Goal: Task Accomplishment & Management: Manage account settings

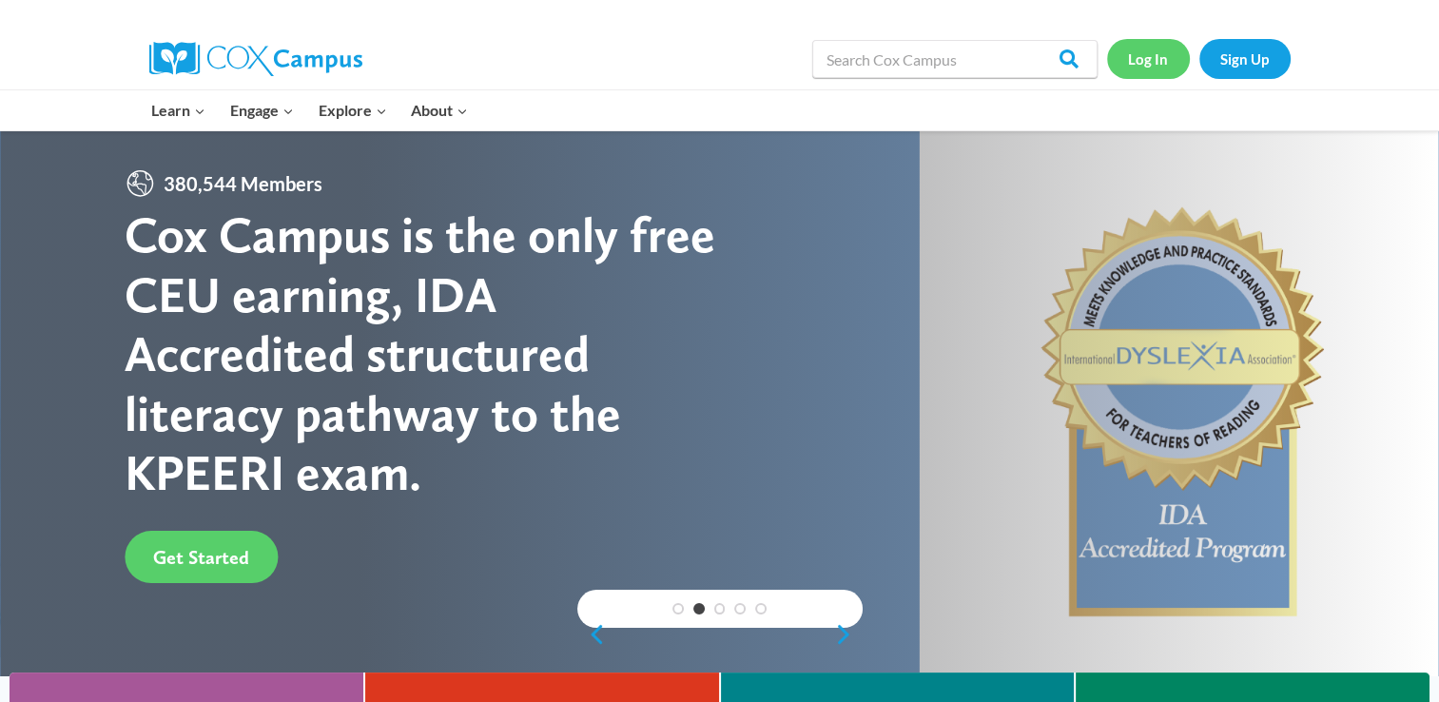
click at [1146, 58] on link "Log In" at bounding box center [1148, 58] width 83 height 39
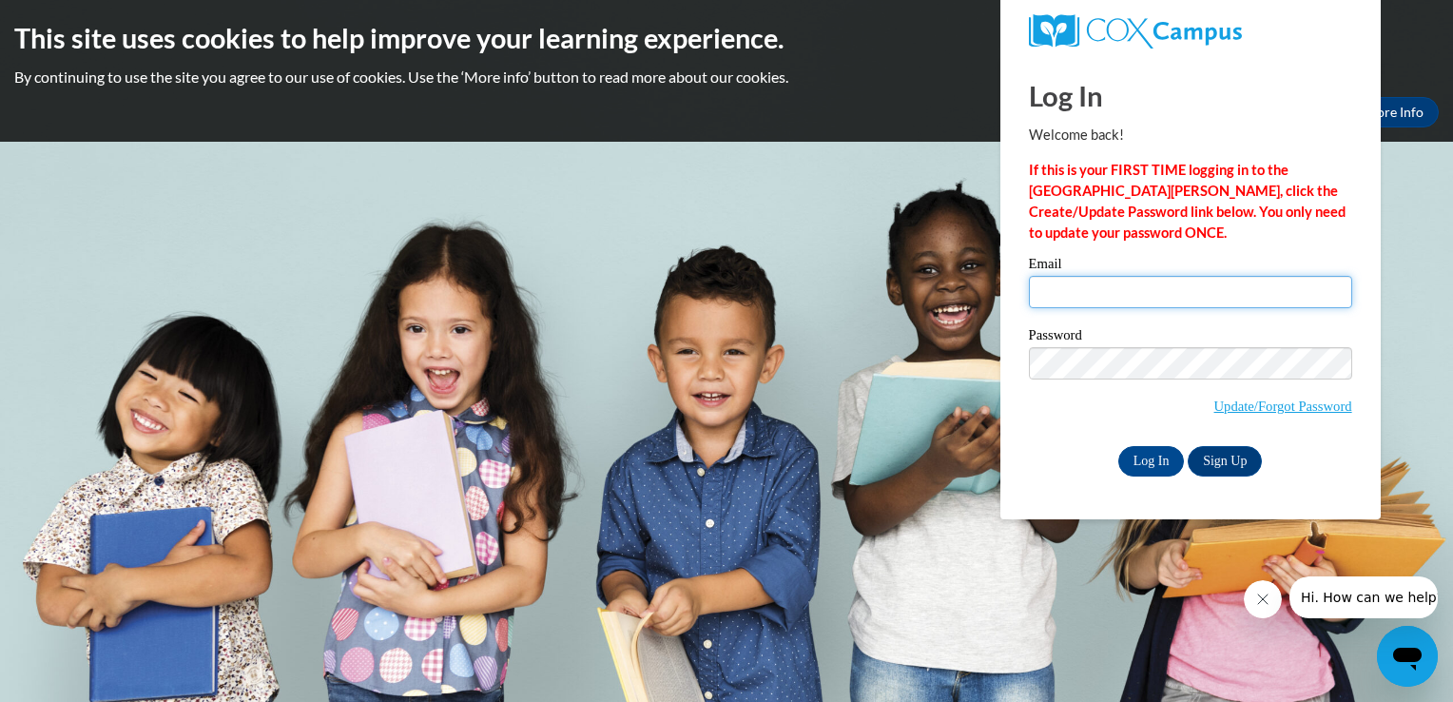
click at [1046, 299] on input "Email" at bounding box center [1190, 292] width 323 height 32
type input "[EMAIL_ADDRESS][DOMAIN_NAME]"
click at [1269, 396] on span "Update/Forgot Password" at bounding box center [1283, 406] width 138 height 21
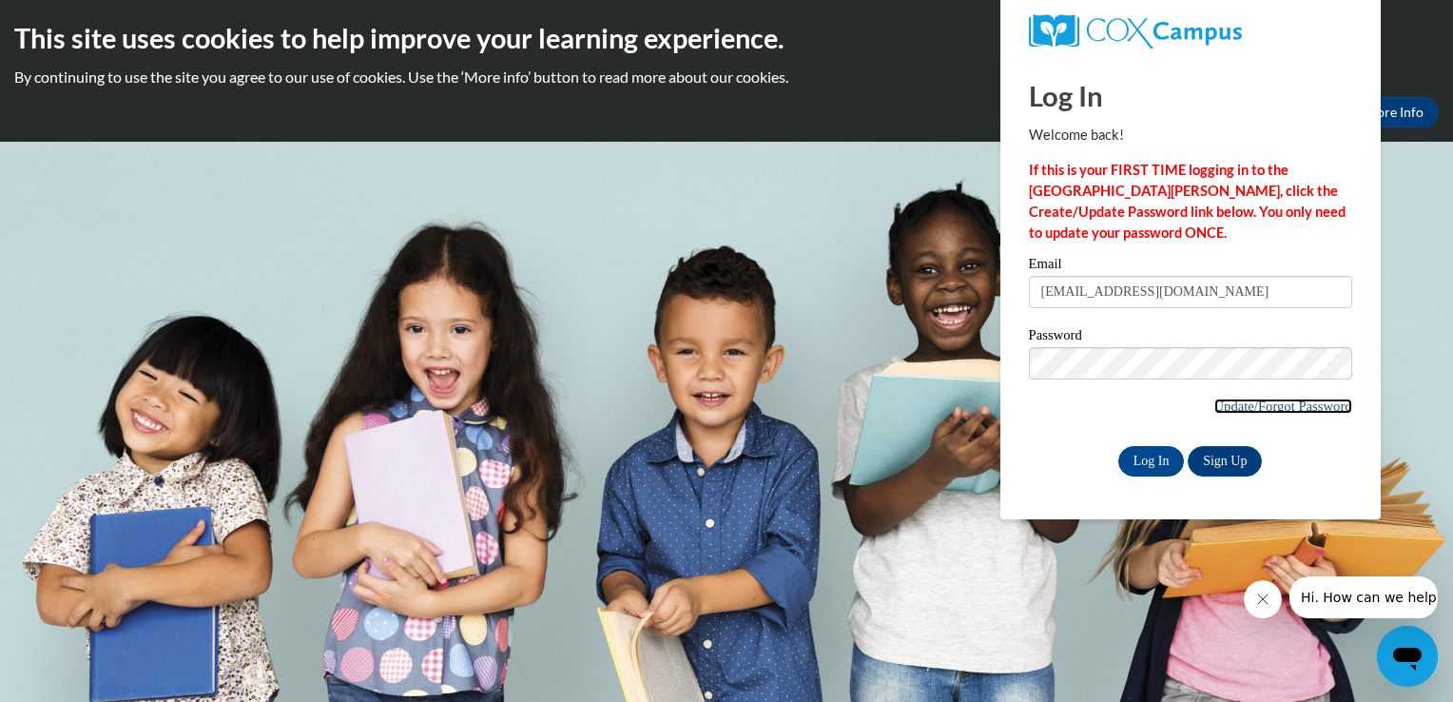
click at [1263, 409] on link "Update/Forgot Password" at bounding box center [1283, 405] width 138 height 15
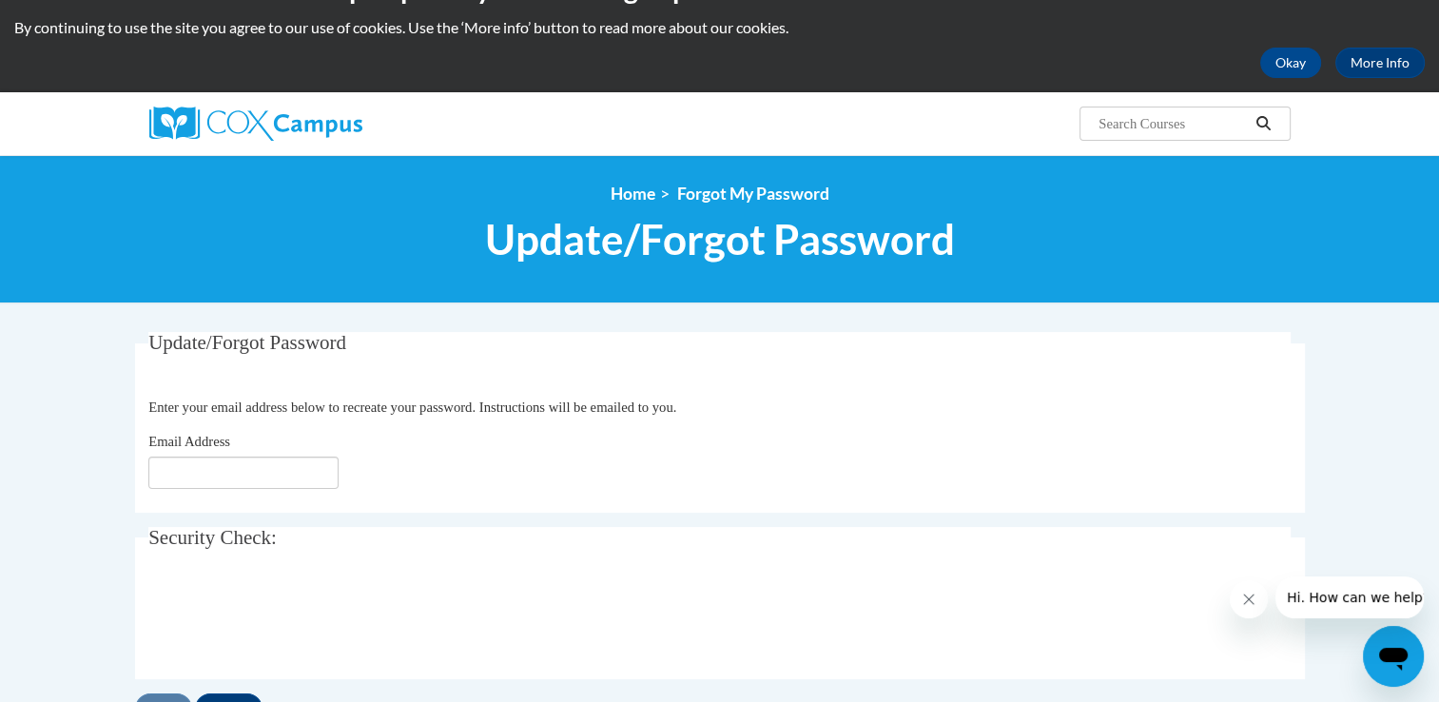
scroll to position [148, 0]
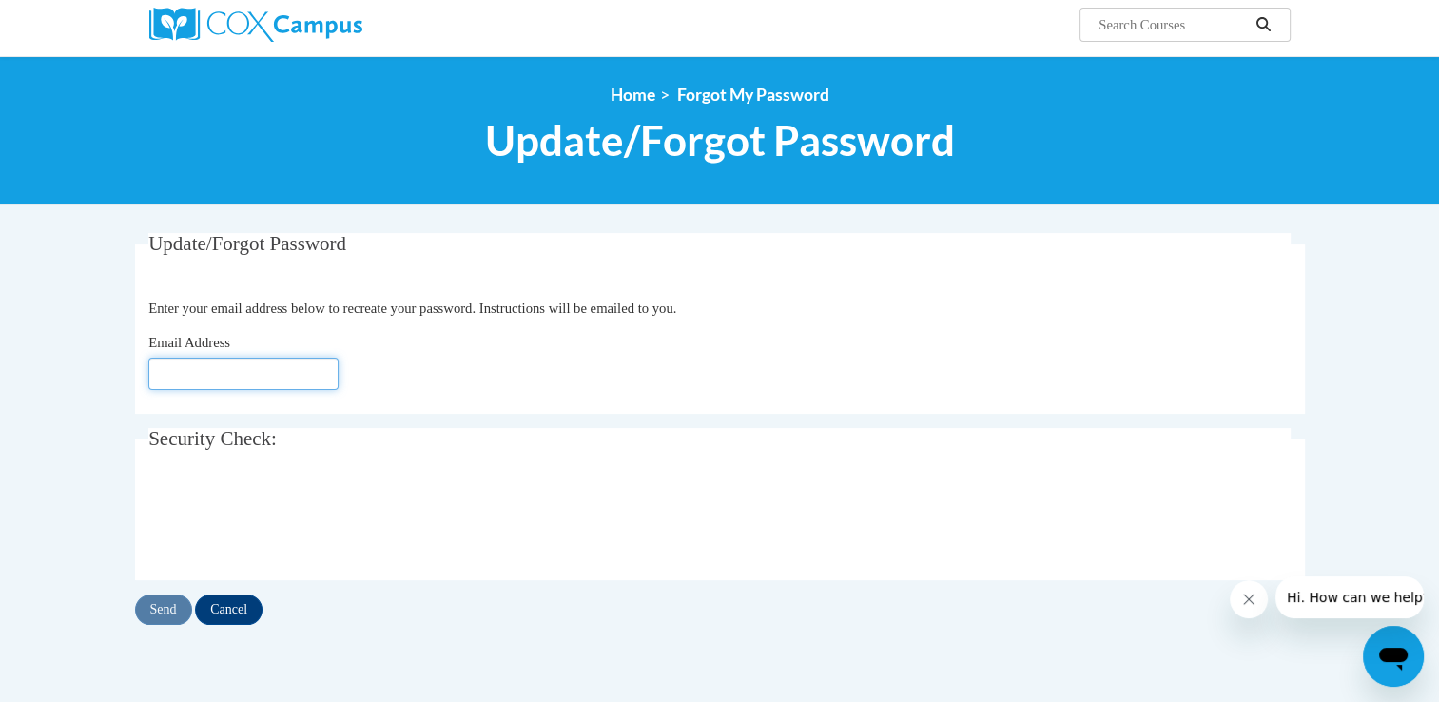
click at [164, 372] on input "Email Address" at bounding box center [243, 374] width 190 height 32
type input "[EMAIL_ADDRESS][DOMAIN_NAME]"
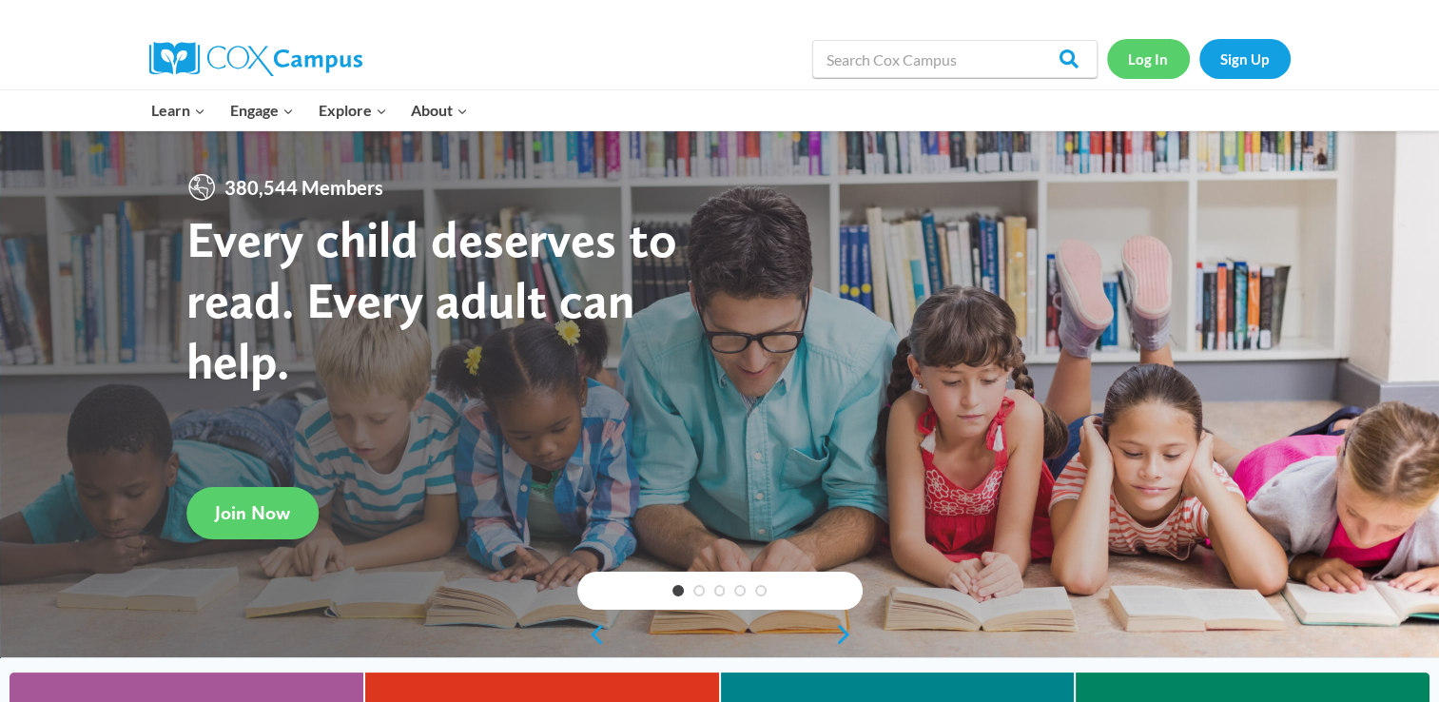
click at [1159, 59] on link "Log In" at bounding box center [1148, 58] width 83 height 39
click at [240, 511] on span "Join Now" at bounding box center [252, 512] width 75 height 23
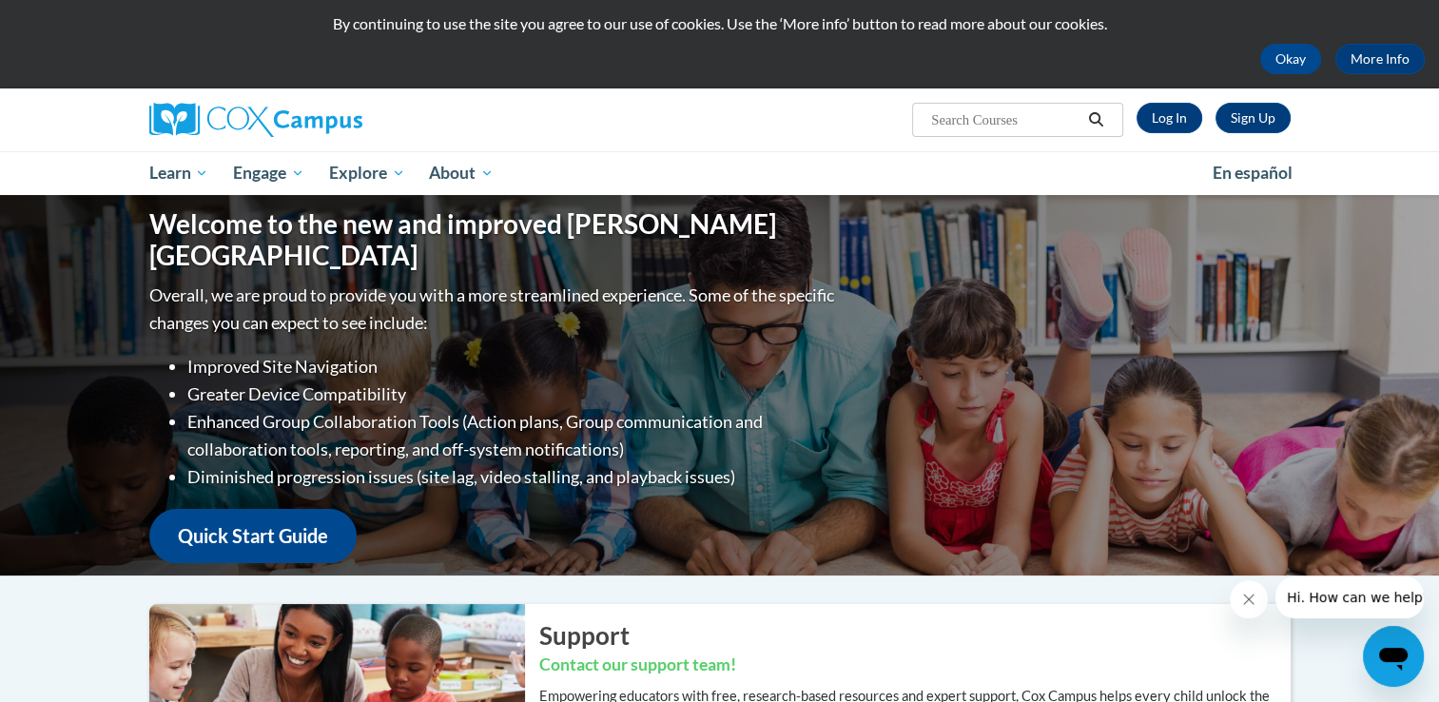
scroll to position [49, 0]
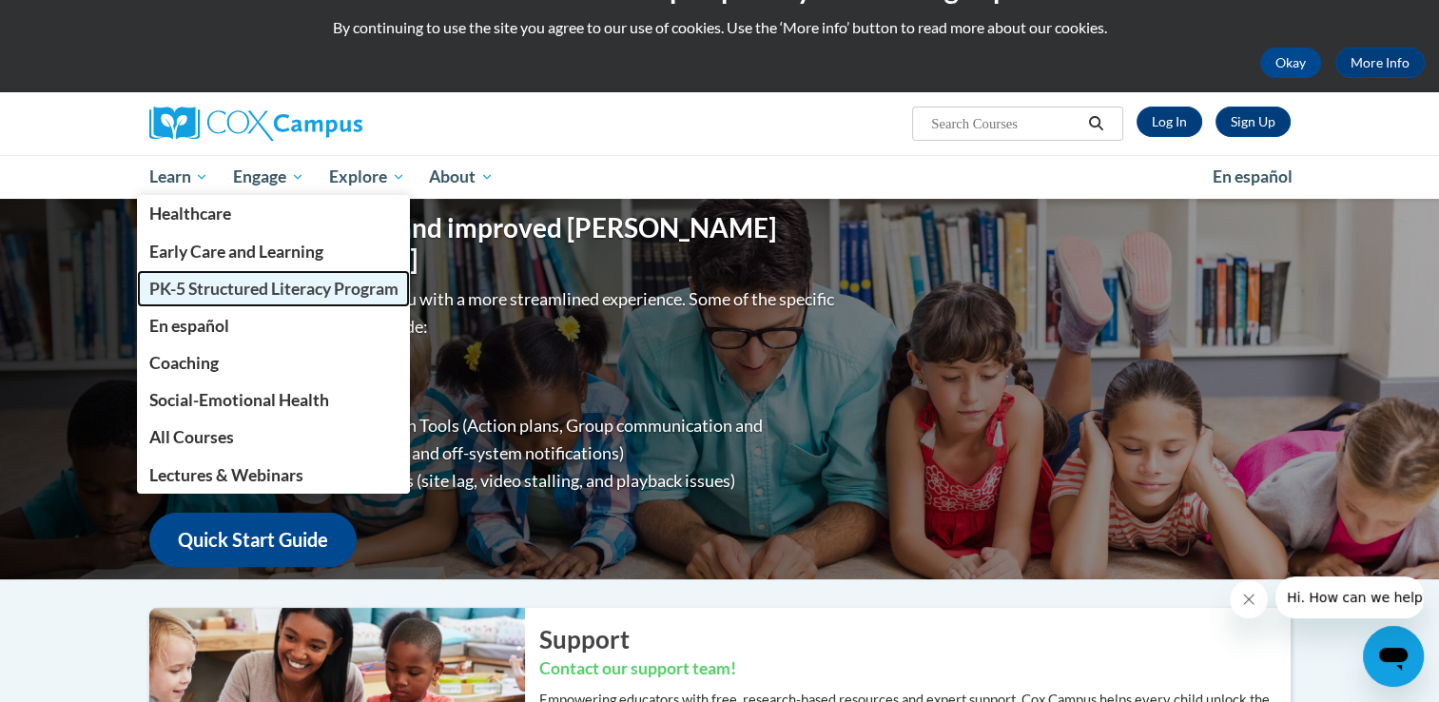
click at [176, 294] on span "PK-5 Structured Literacy Program" at bounding box center [272, 289] width 249 height 20
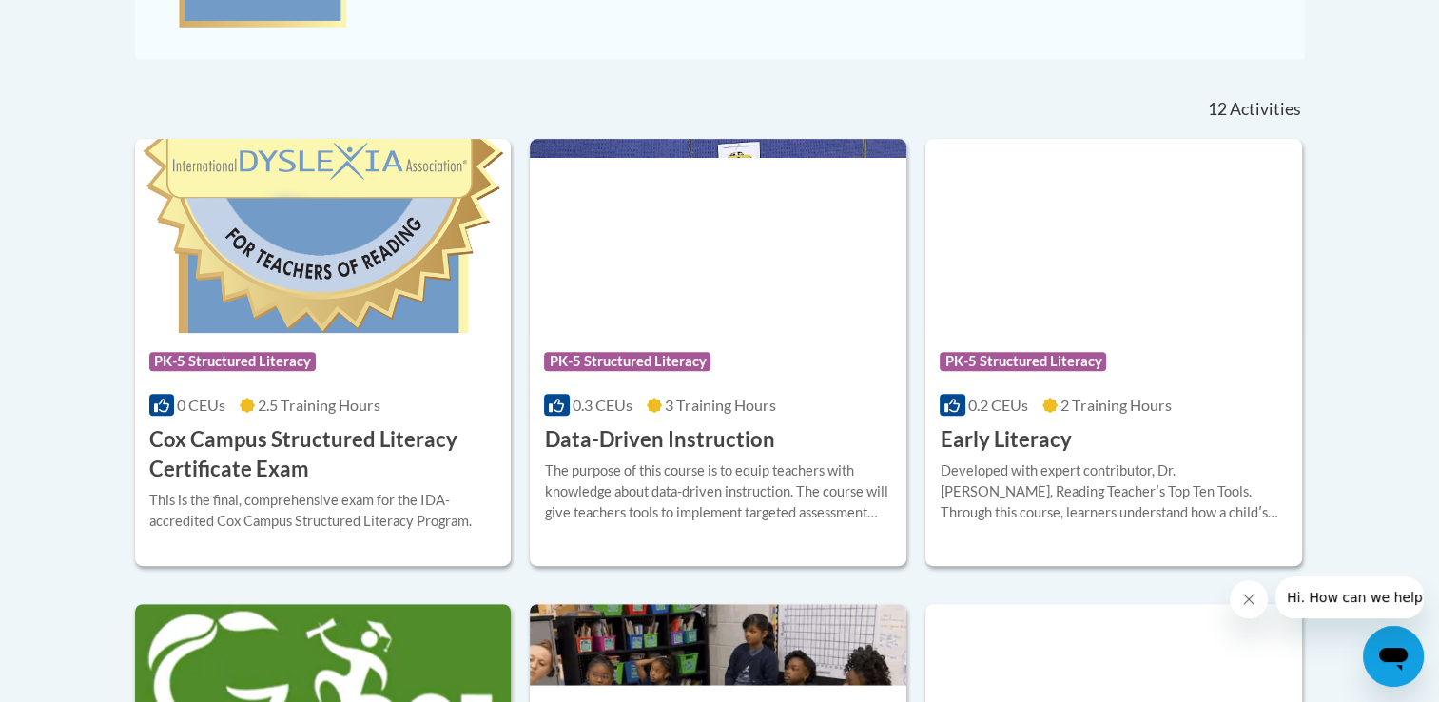
scroll to position [729, 0]
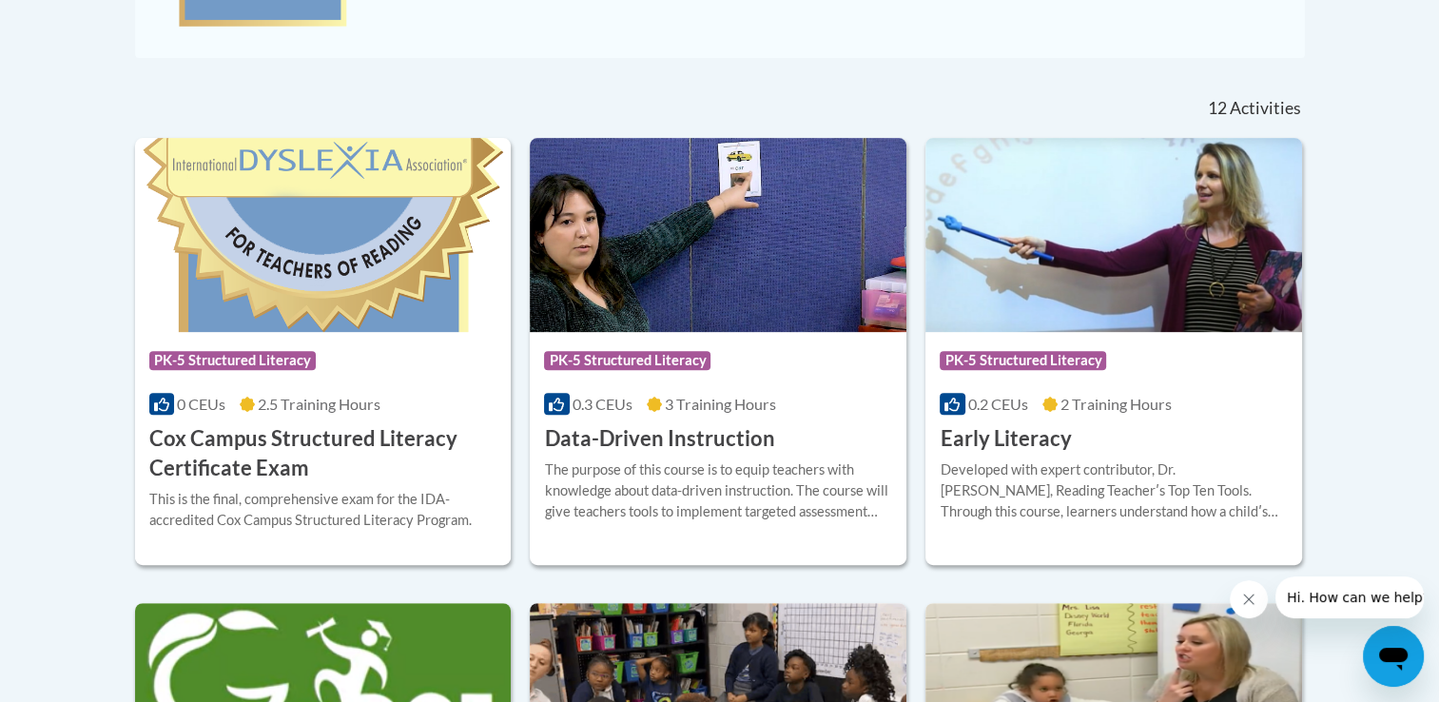
click at [632, 425] on h3 "Data-Driven Instruction" at bounding box center [659, 438] width 230 height 29
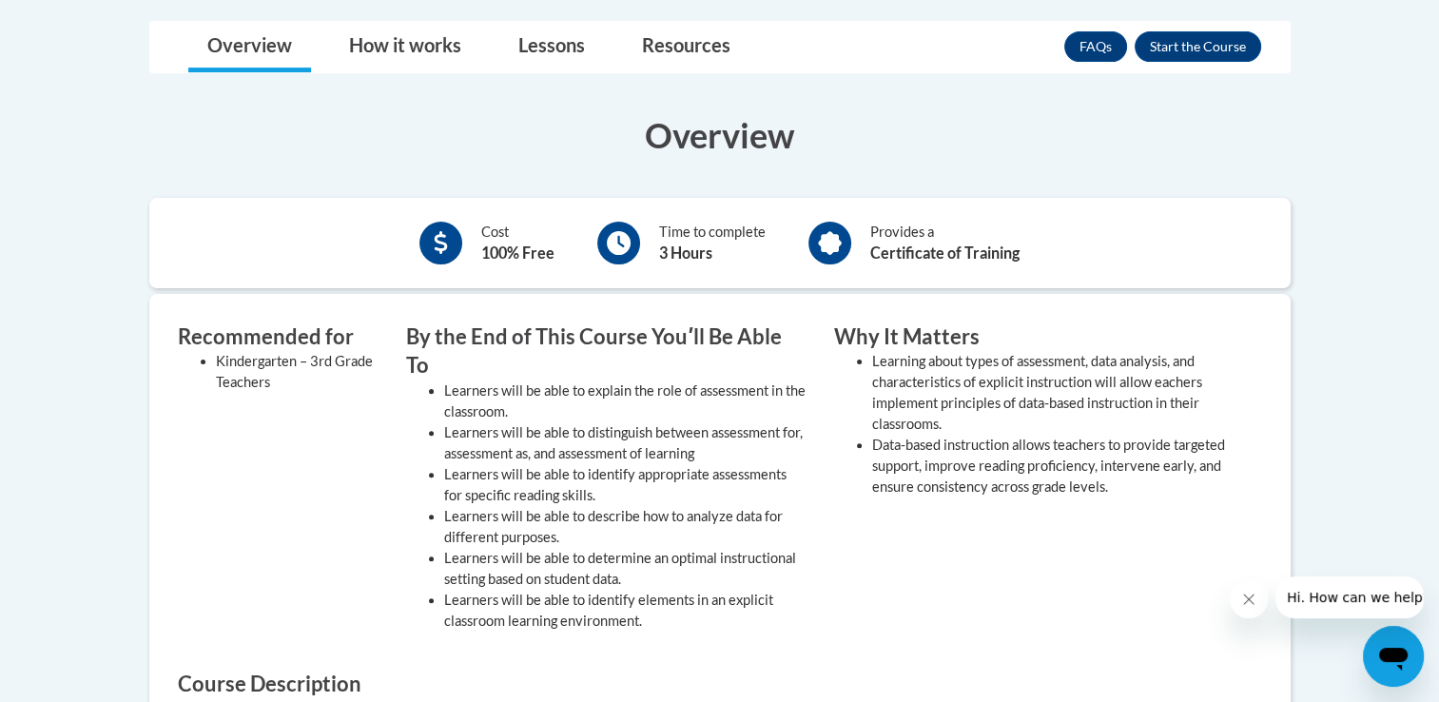
scroll to position [536, 0]
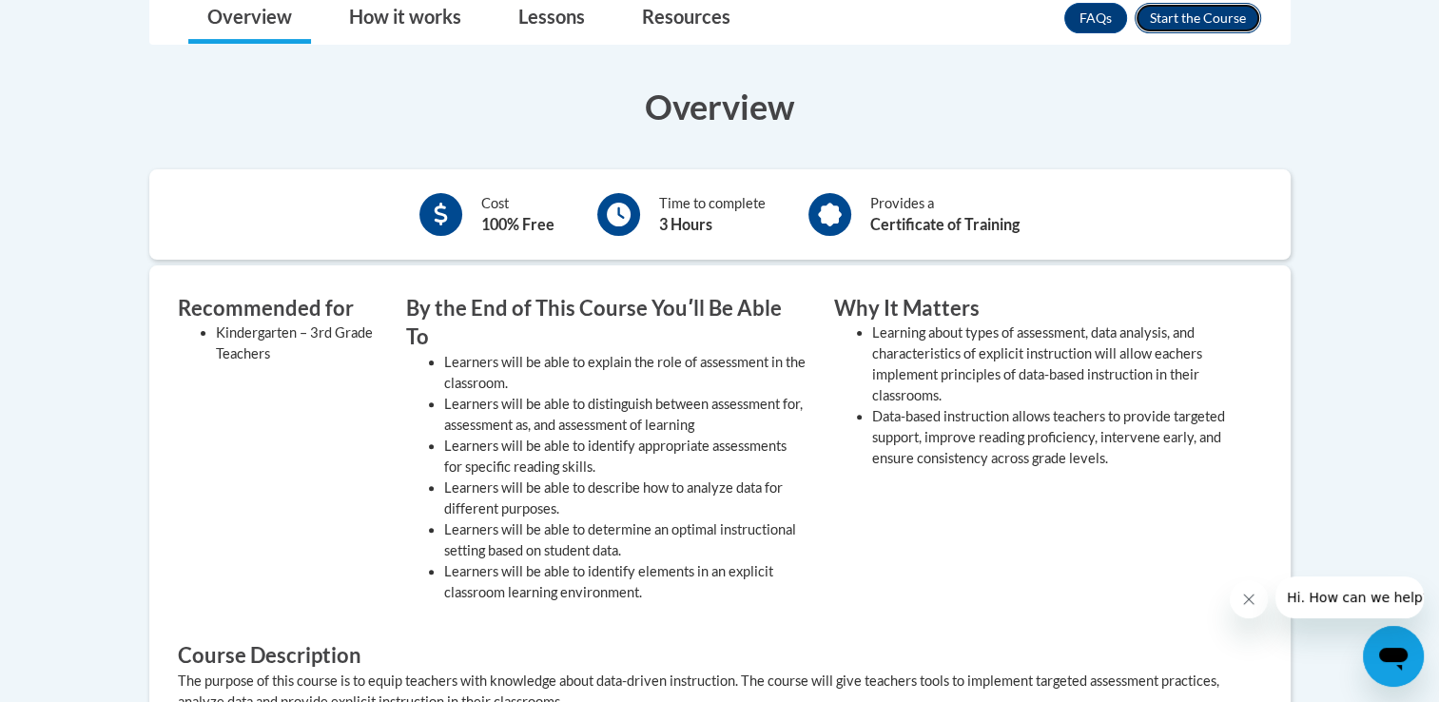
click at [1191, 15] on button "Enroll" at bounding box center [1197, 18] width 126 height 30
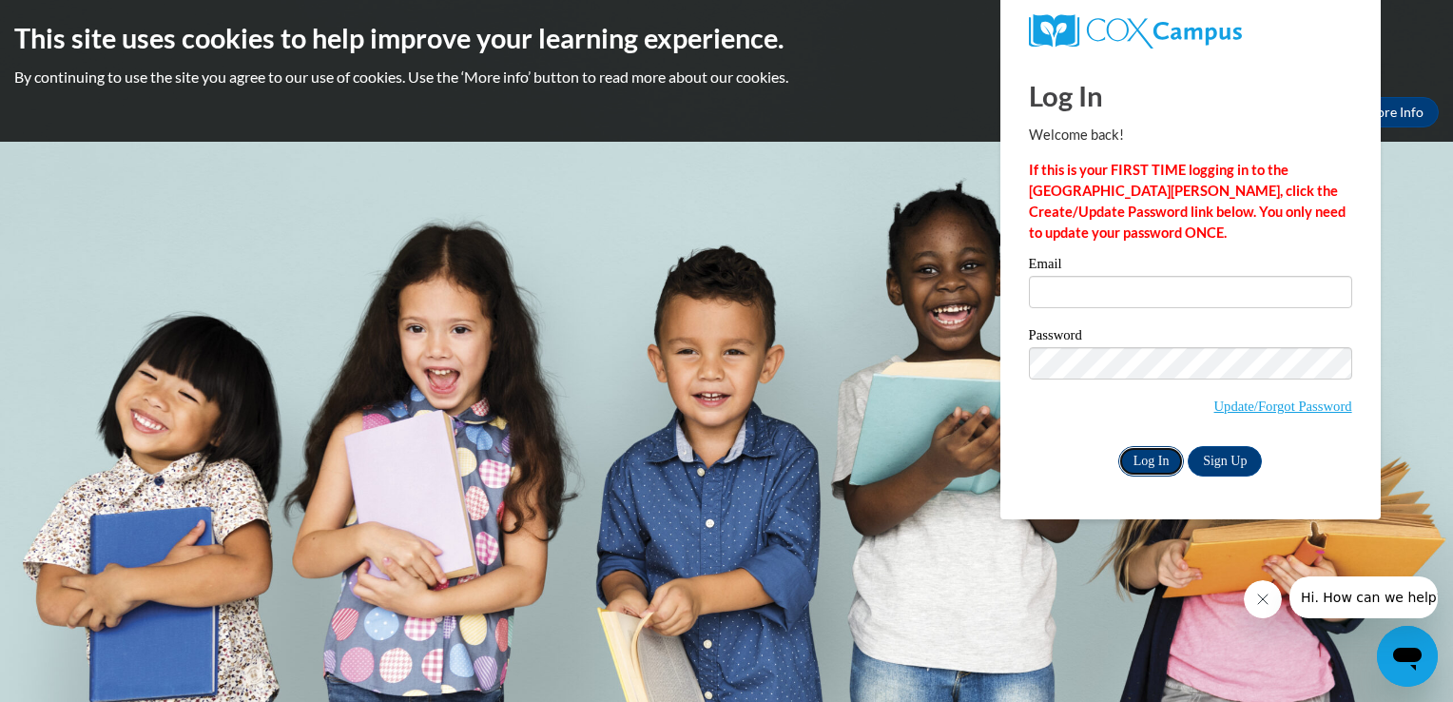
click at [1148, 467] on input "Log In" at bounding box center [1151, 461] width 67 height 30
click at [886, 248] on body "This site uses cookies to help improve your learning experience. By continuing …" at bounding box center [726, 351] width 1453 height 702
click at [794, 226] on body "This site uses cookies to help improve your learning experience. By continuing …" at bounding box center [726, 351] width 1453 height 702
click at [1143, 465] on input "Log In" at bounding box center [1151, 461] width 67 height 30
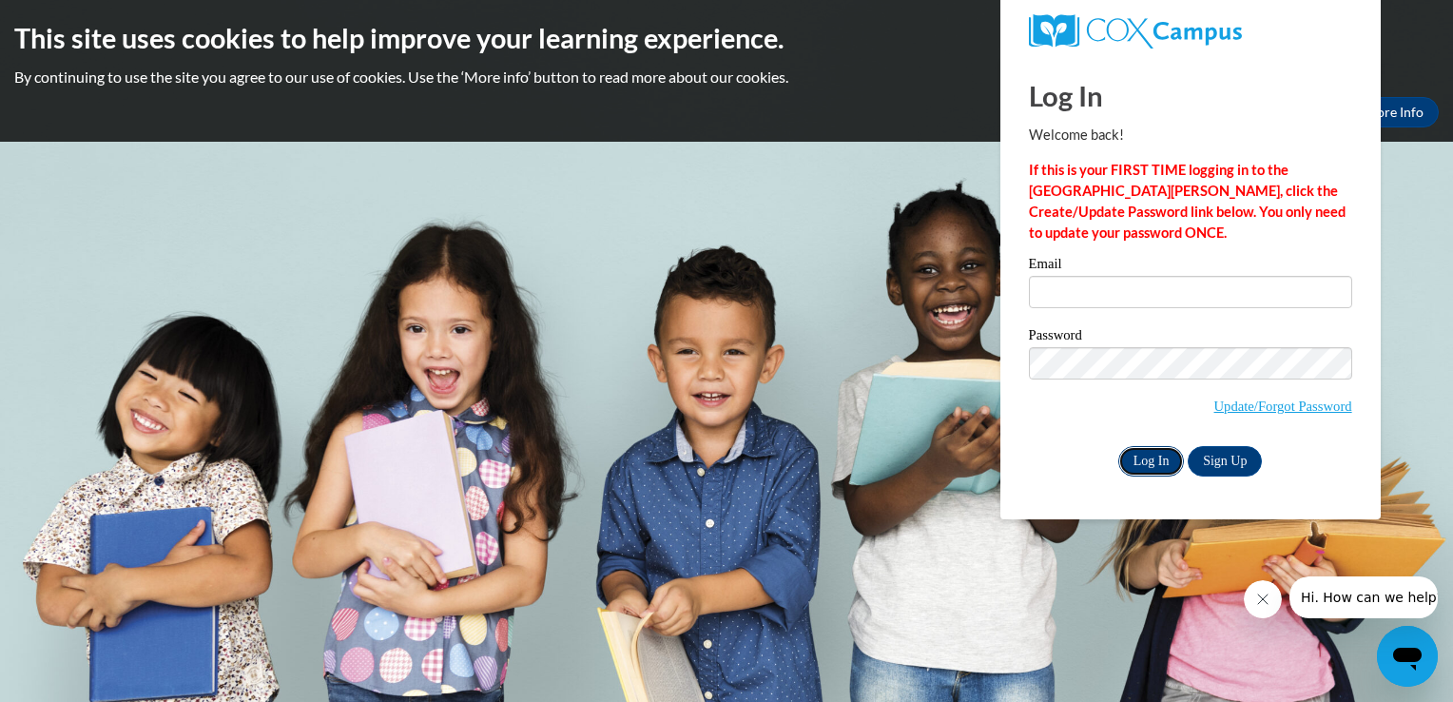
click at [1143, 465] on input "Log In" at bounding box center [1151, 461] width 67 height 30
click at [1042, 293] on input "Email" at bounding box center [1190, 292] width 323 height 32
type input "[EMAIL_ADDRESS][DOMAIN_NAME]"
click at [1146, 465] on input "Log In" at bounding box center [1151, 461] width 67 height 30
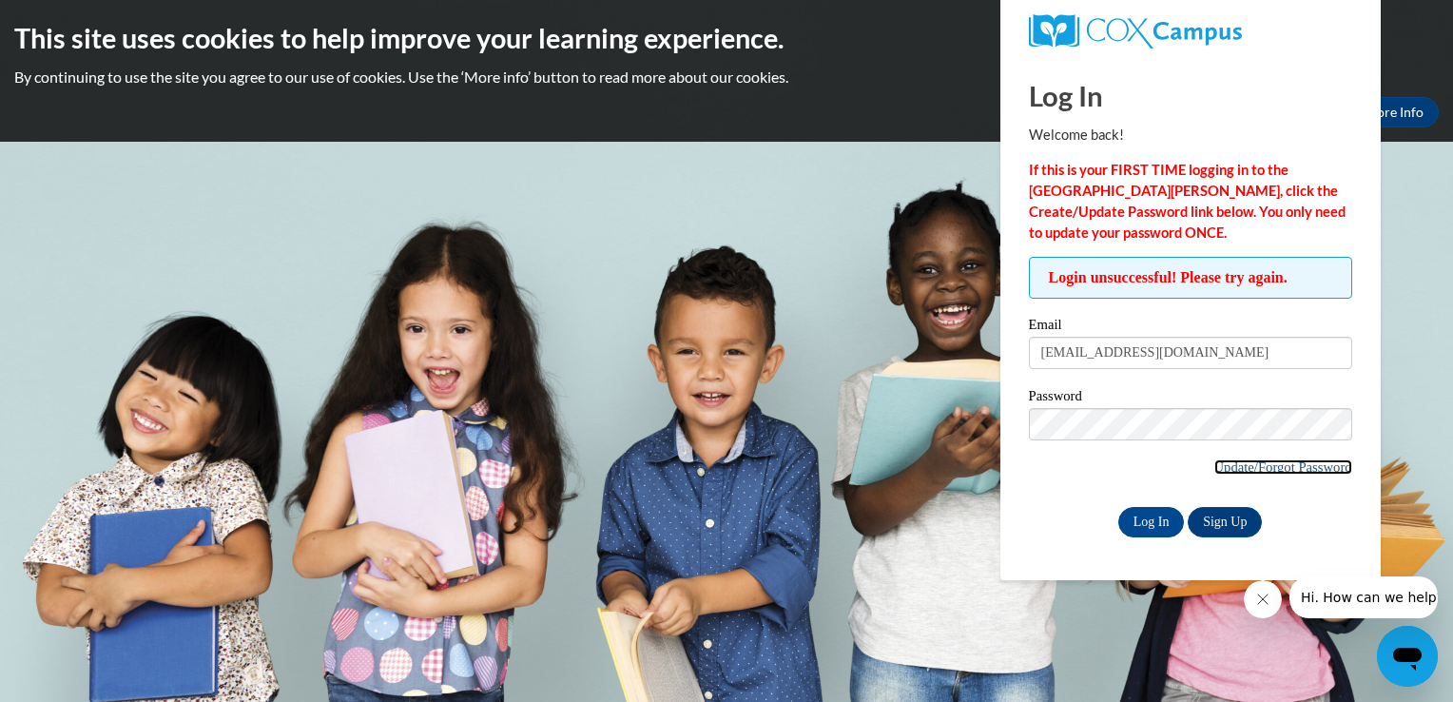
click at [1307, 466] on link "Update/Forgot Password" at bounding box center [1283, 466] width 138 height 15
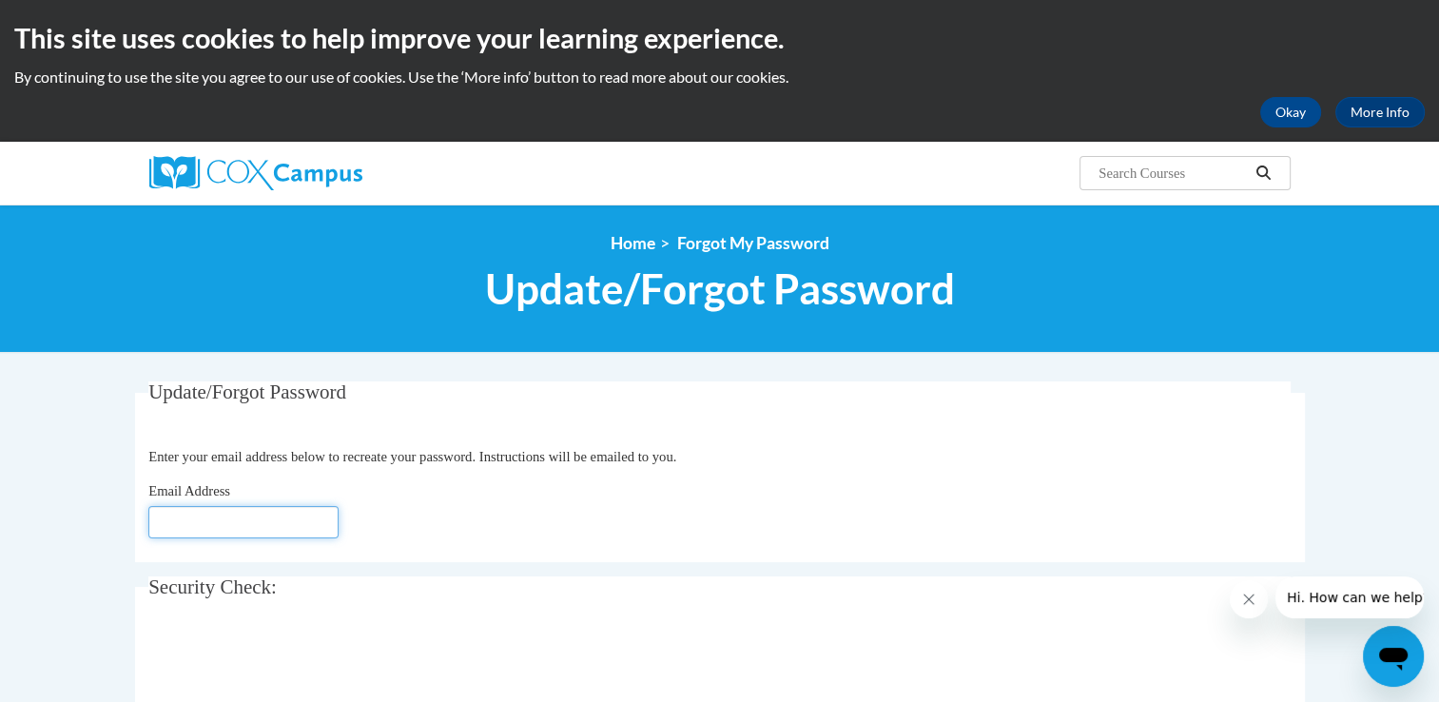
click at [177, 512] on input "Email Address" at bounding box center [243, 522] width 190 height 32
type input "[EMAIL_ADDRESS][DOMAIN_NAME]"
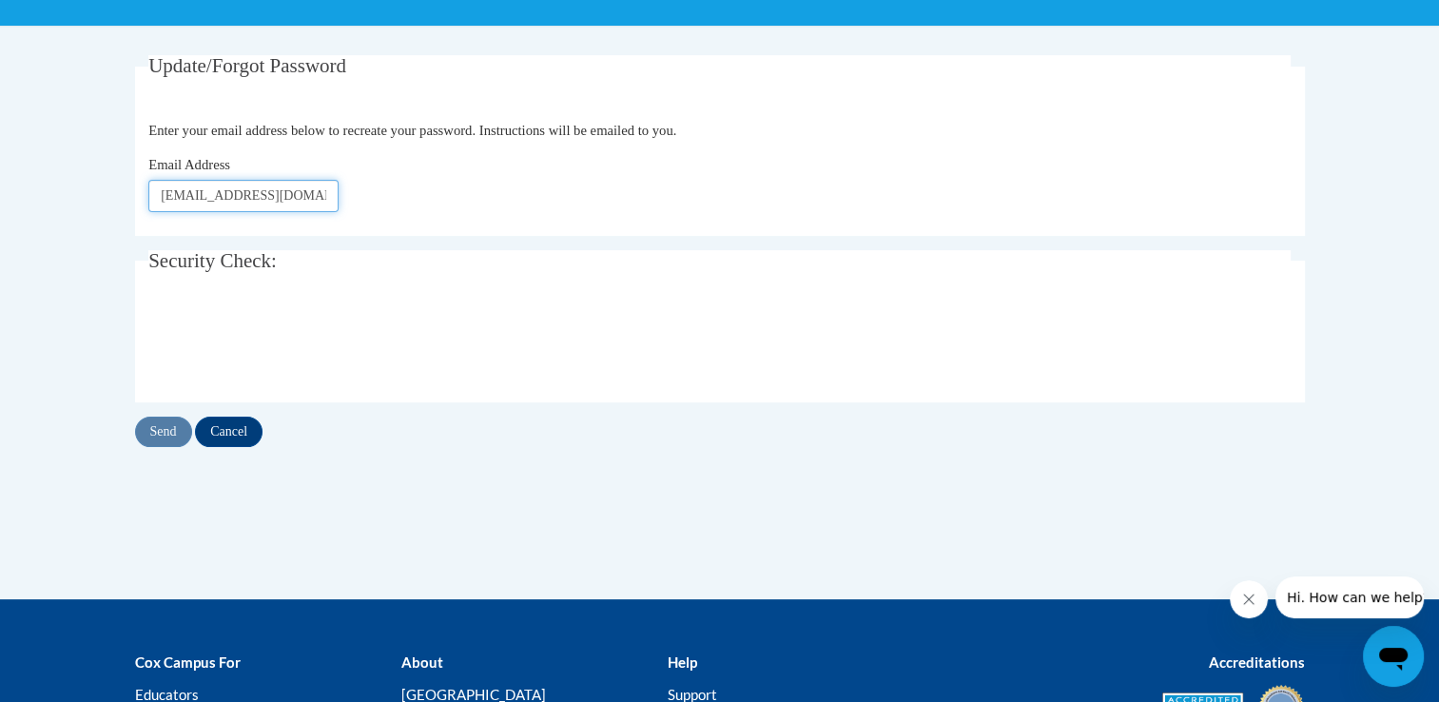
scroll to position [333, 0]
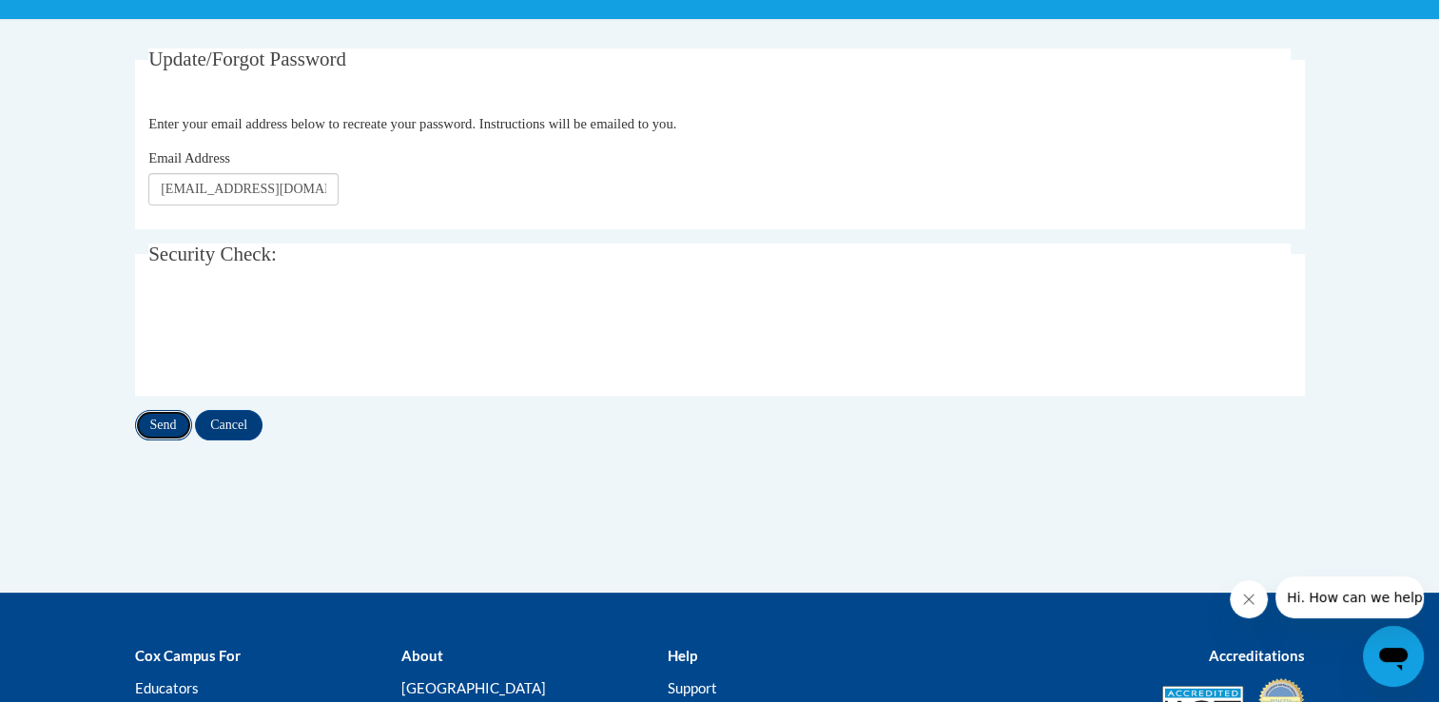
click at [165, 417] on input "Send" at bounding box center [163, 425] width 57 height 30
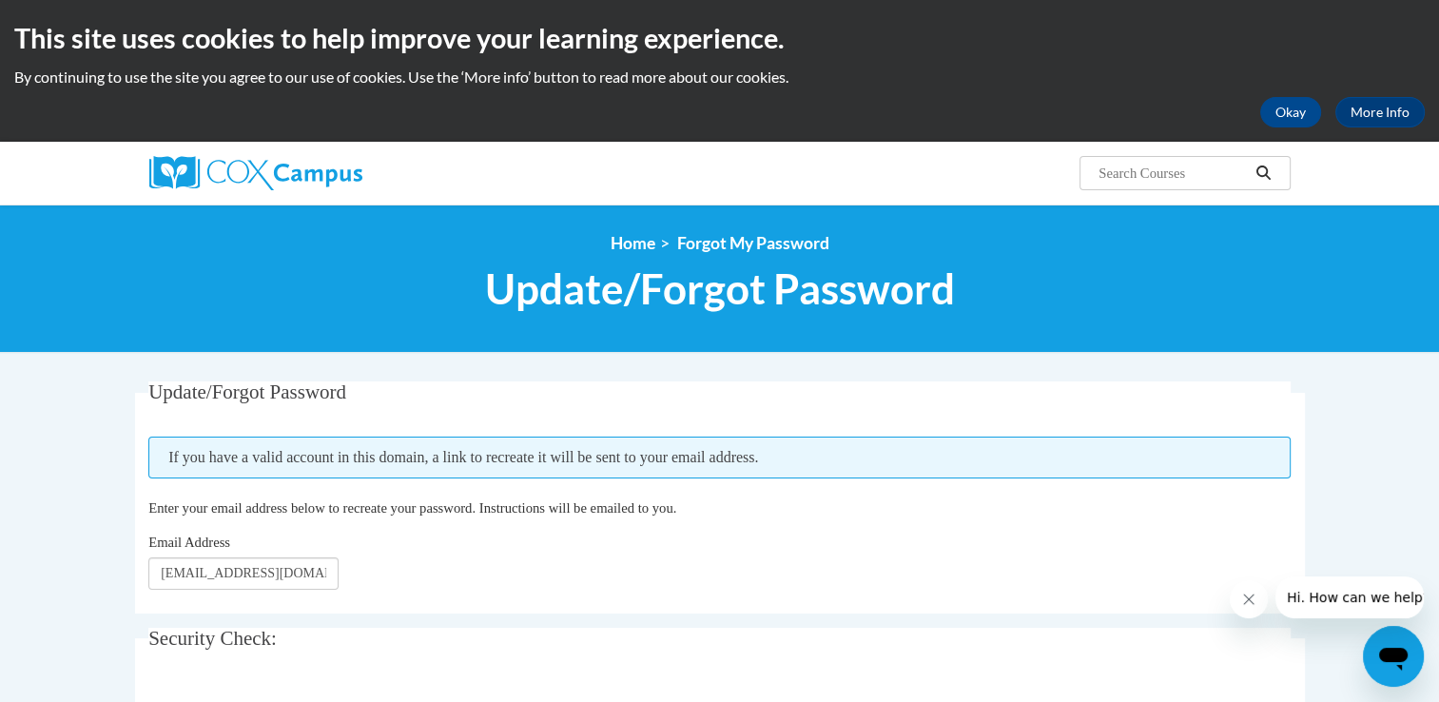
click at [165, 417] on fieldset "Update/Forgot Password Please enter your email address If you have a valid acco…" at bounding box center [720, 497] width 1170 height 232
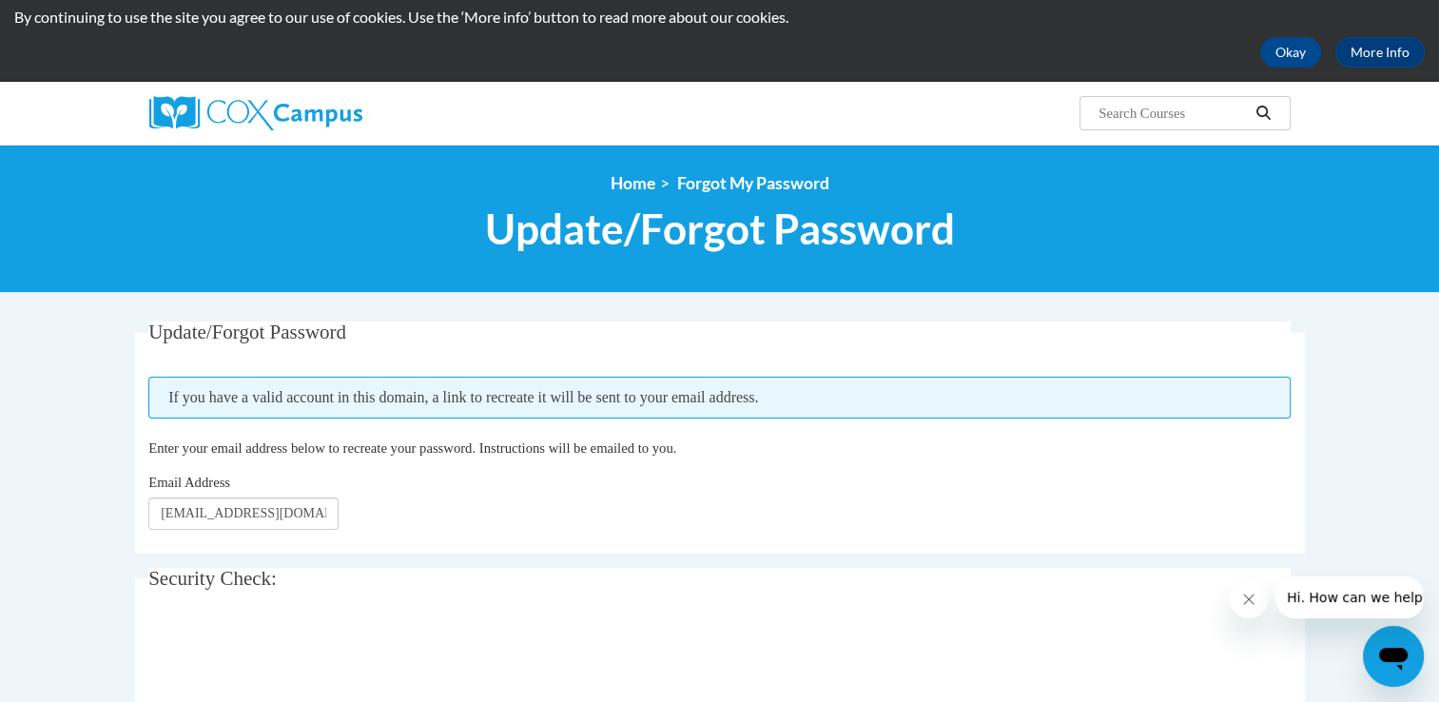
scroll to position [4, 0]
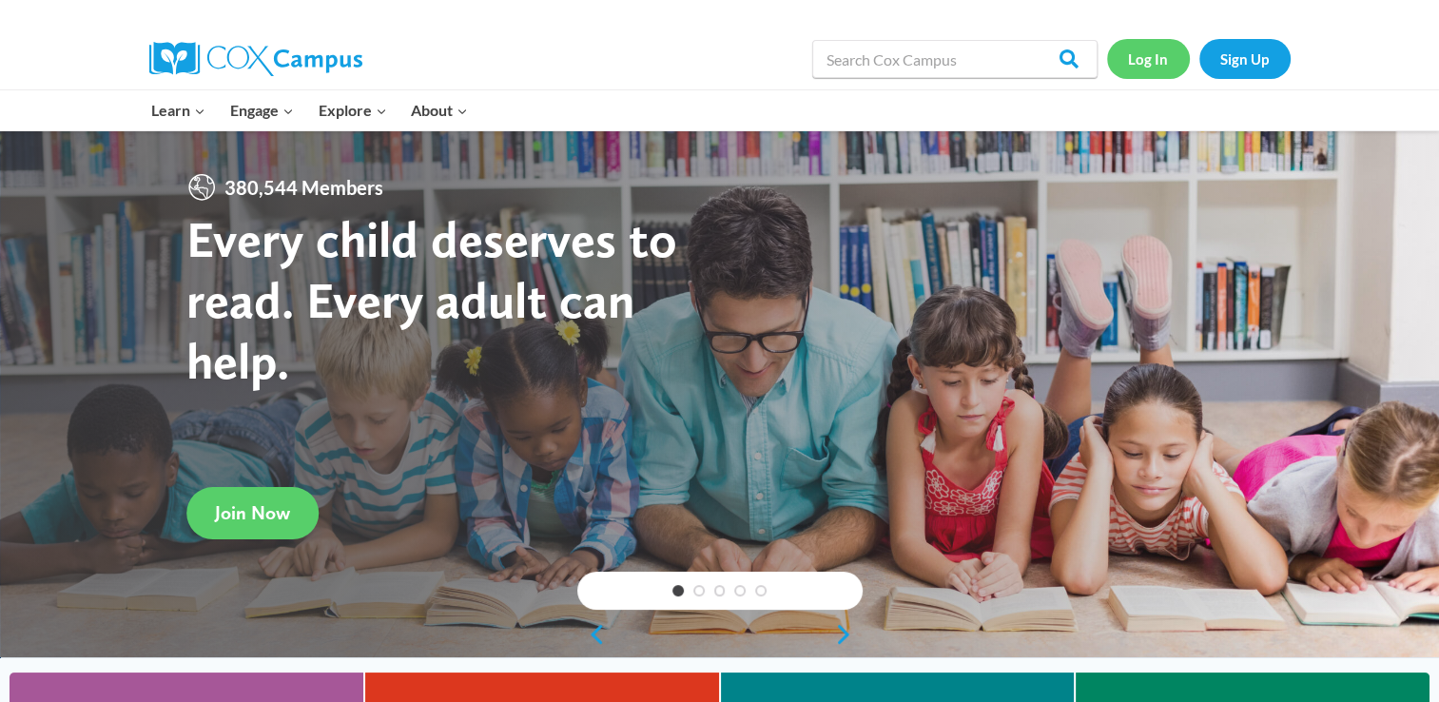
click at [1162, 51] on link "Log In" at bounding box center [1148, 58] width 83 height 39
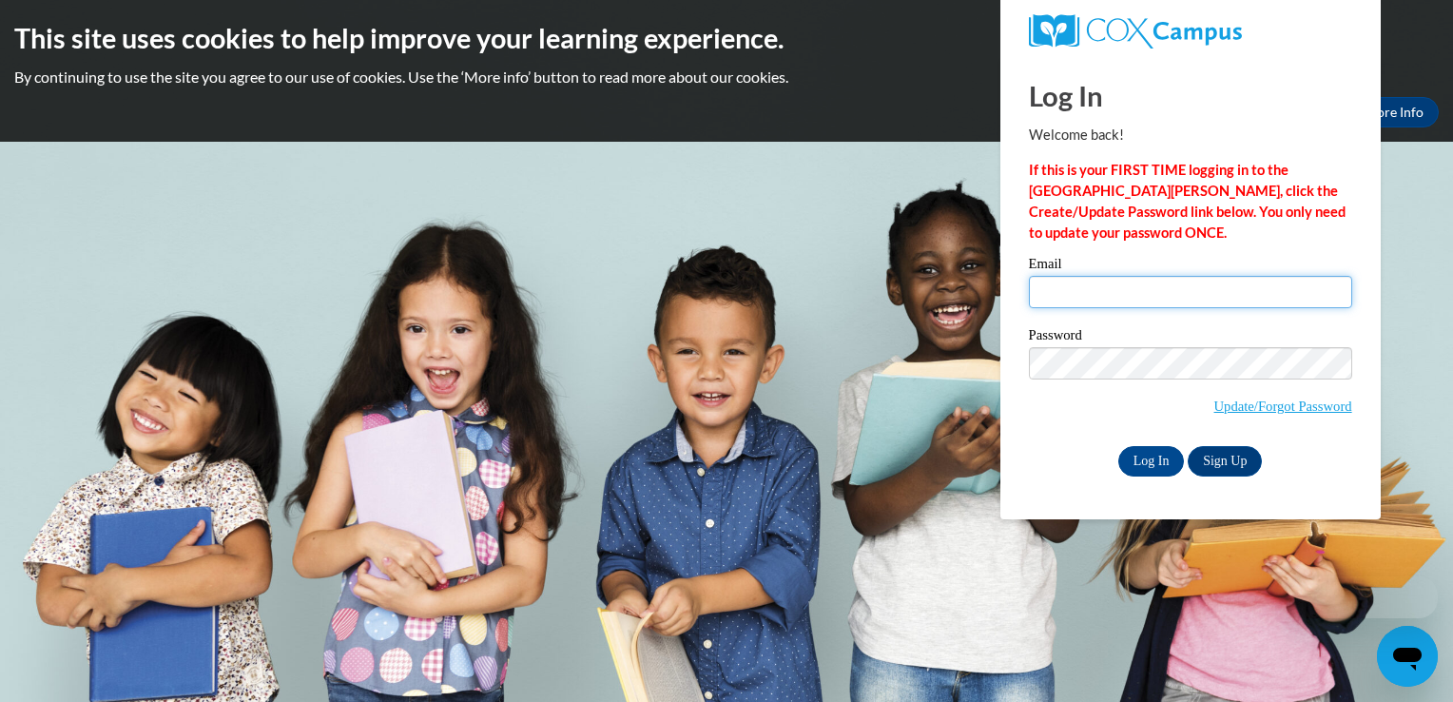
click at [1063, 281] on input "Email" at bounding box center [1190, 292] width 323 height 32
type input "[EMAIL_ADDRESS][DOMAIN_NAME]"
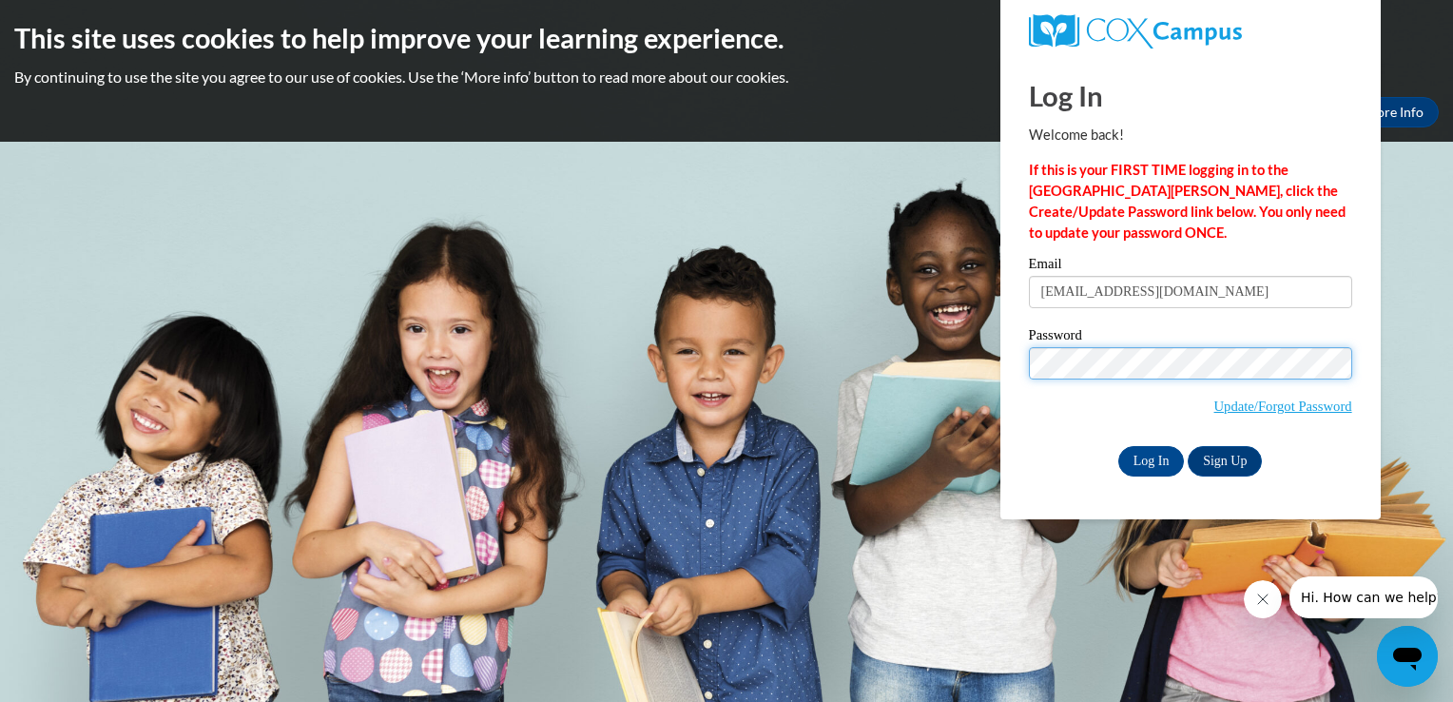
click at [1118, 446] on input "Log In" at bounding box center [1151, 461] width 67 height 30
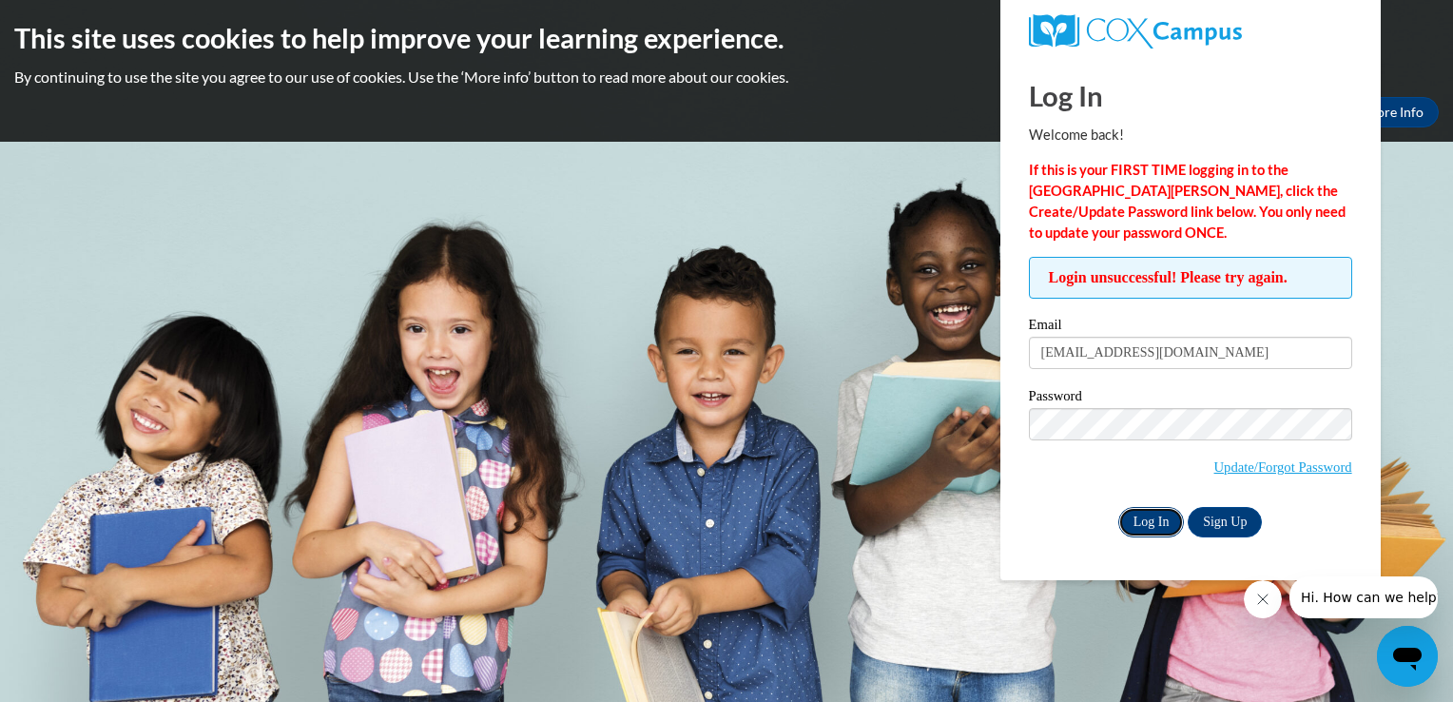
click at [1154, 525] on input "Log In" at bounding box center [1151, 522] width 67 height 30
click at [1277, 470] on link "Update/Forgot Password" at bounding box center [1283, 466] width 138 height 15
